Goal: Contribute content: Add original content to the website for others to see

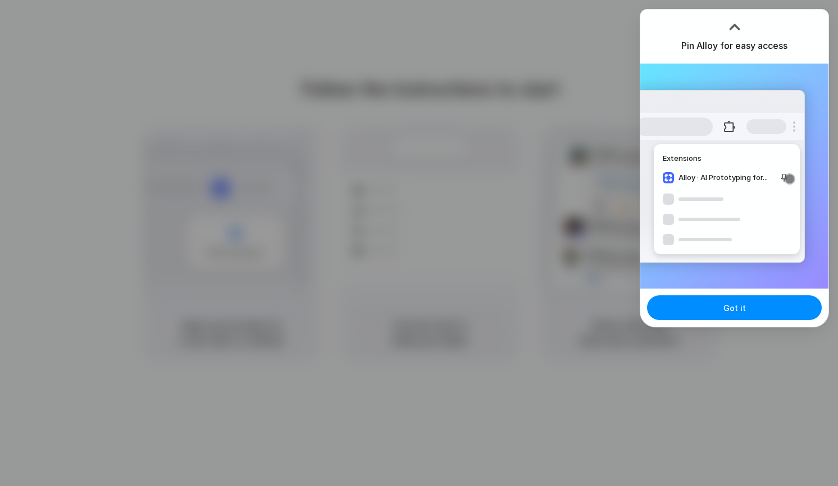
click at [710, 310] on button "Got it" at bounding box center [734, 307] width 175 height 25
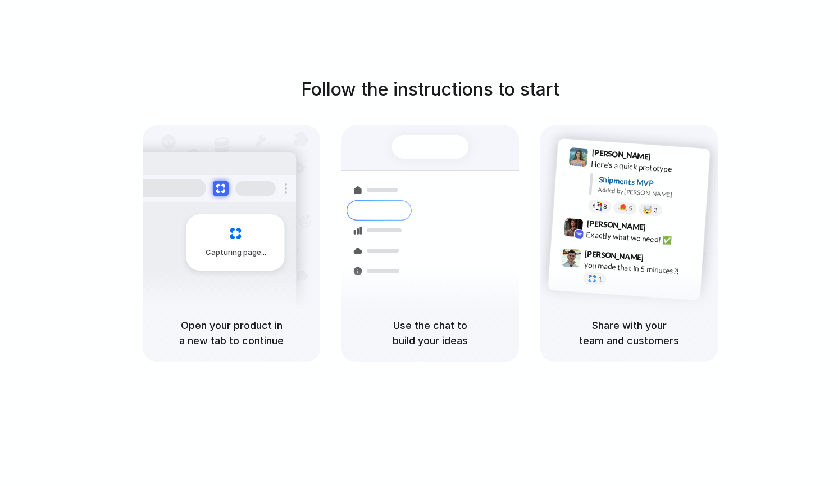
click at [419, 243] on div at bounding box center [419, 243] width 0 height 0
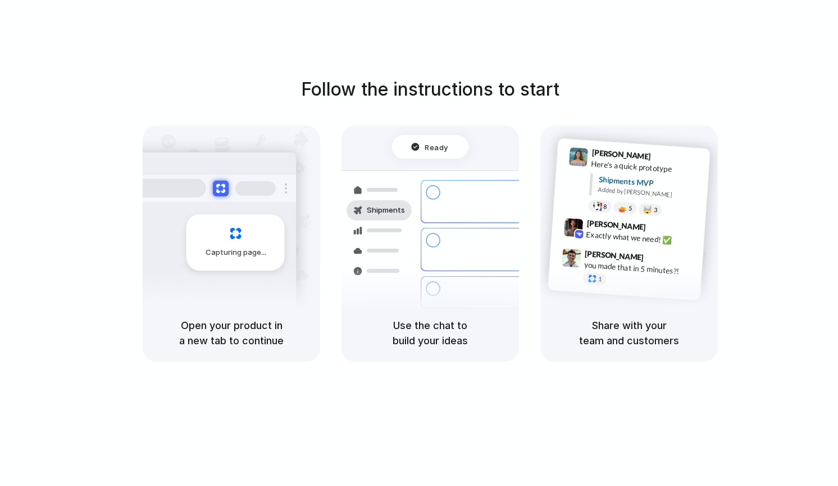
click at [419, 243] on div at bounding box center [419, 243] width 0 height 0
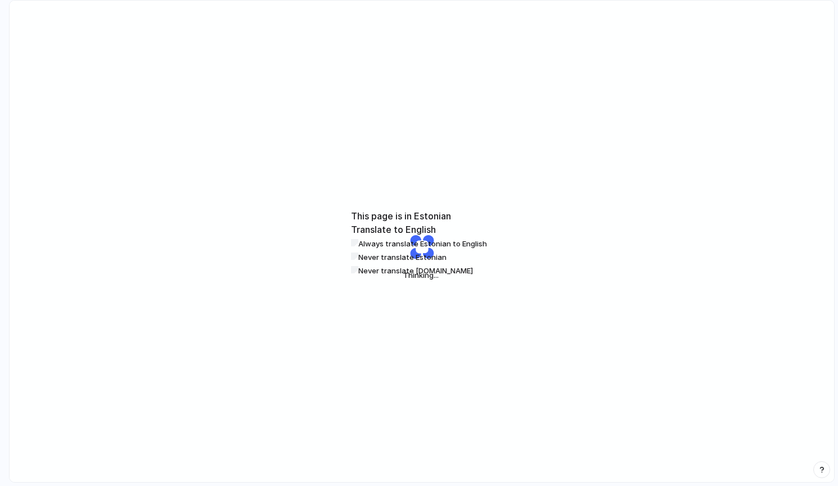
click at [473, 266] on label "Never translate [DOMAIN_NAME]" at bounding box center [416, 270] width 115 height 9
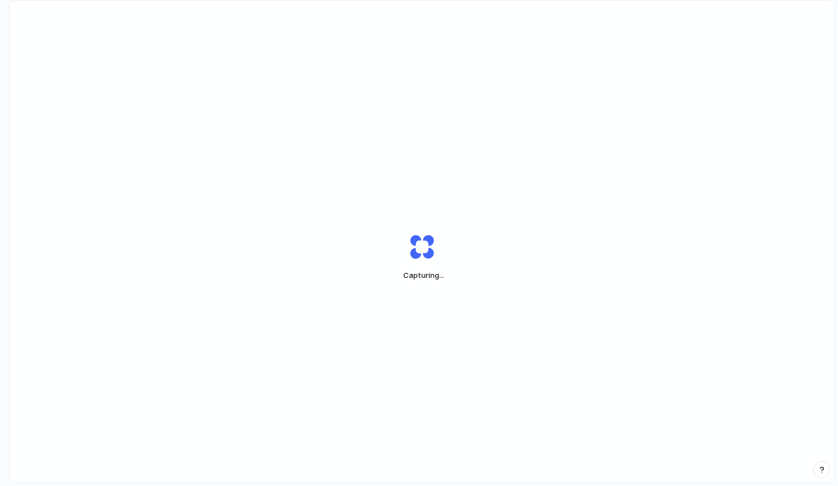
click at [417, 254] on div "Capturing ..." at bounding box center [422, 257] width 281 height 84
click at [416, 223] on div "Capturing" at bounding box center [422, 257] width 281 height 84
click at [416, 223] on div "Capturing ." at bounding box center [422, 257] width 281 height 84
